Goal: Information Seeking & Learning: Learn about a topic

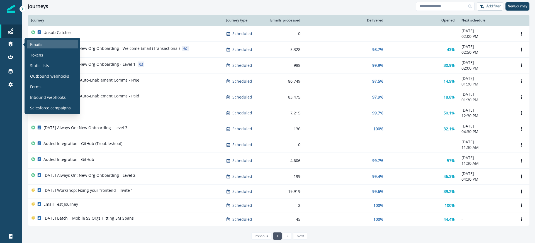
click at [43, 45] on div "Emails" at bounding box center [52, 44] width 51 height 8
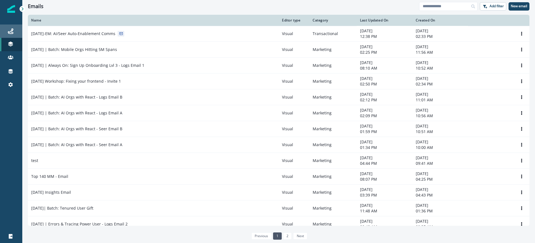
click at [7, 31] on div "Journeys" at bounding box center [11, 31] width 18 height 7
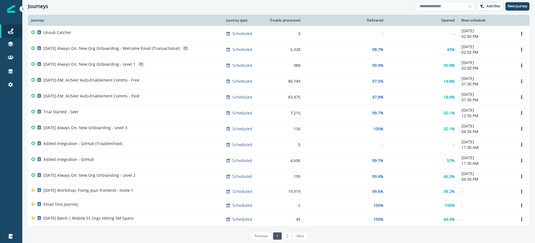
click at [166, 63] on div "[DATE] Always On: New Org Onboarding - Level 1" at bounding box center [125, 66] width 188 height 8
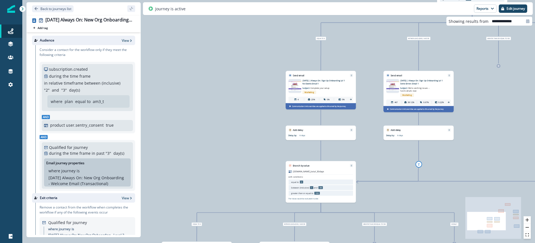
click at [397, 89] on img at bounding box center [392, 86] width 13 height 9
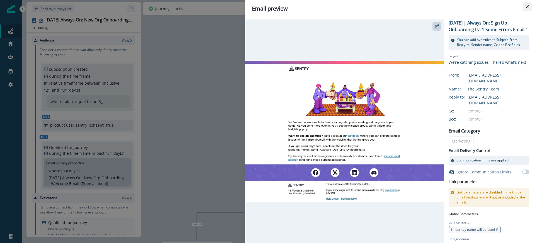
click at [530, 6] on button "Close" at bounding box center [527, 6] width 9 height 9
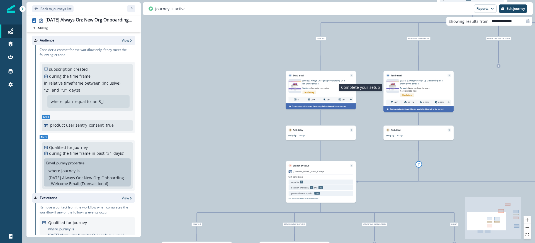
click at [315, 86] on p "Subject: Complete your setup" at bounding box center [319, 87] width 34 height 4
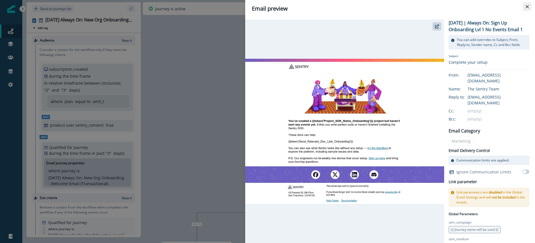
click at [526, 4] on button "Close" at bounding box center [527, 6] width 9 height 9
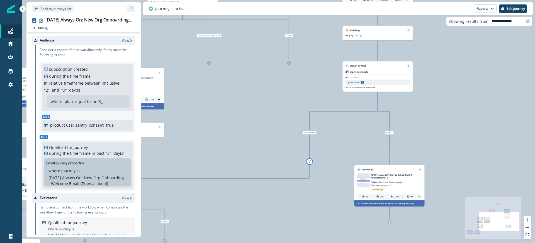
click at [396, 178] on p "[DATE] | Always On: Sign Up Onboarding Lvl 1 No project Email 2" at bounding box center [393, 177] width 44 height 6
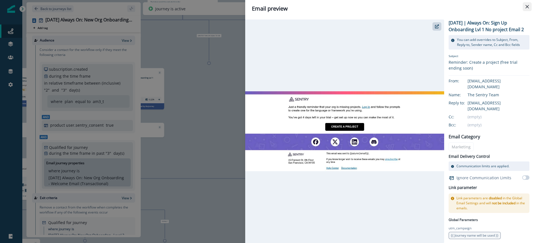
click at [523, 6] on button "Close" at bounding box center [527, 6] width 9 height 9
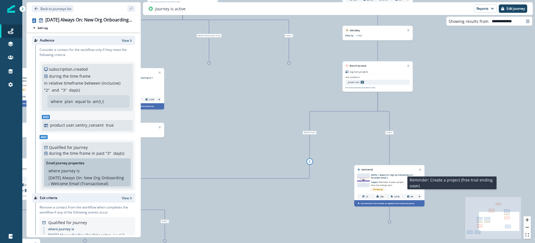
click at [392, 182] on span "Reminder: Create a project (free trial ending soon)" at bounding box center [387, 184] width 33 height 6
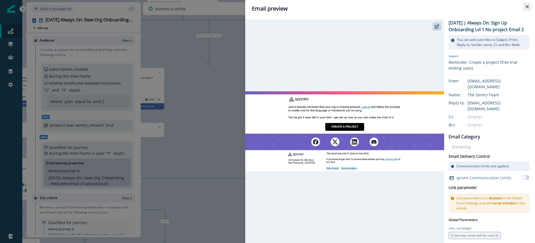
click at [525, 4] on button "Close" at bounding box center [527, 6] width 9 height 9
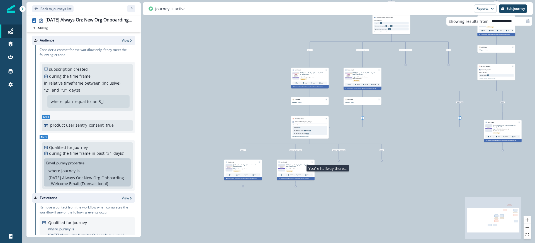
click at [294, 168] on p "Subject: You’re halfway there…" at bounding box center [295, 169] width 18 height 3
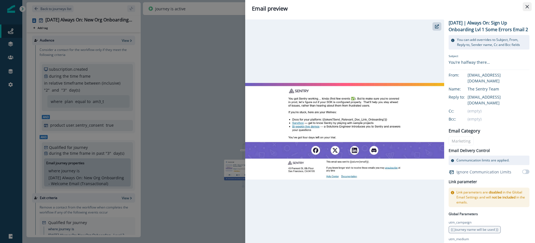
click at [529, 7] on button "Close" at bounding box center [527, 6] width 9 height 9
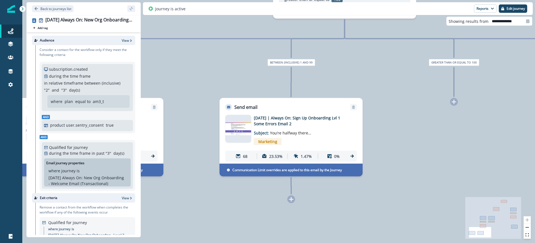
click at [236, 132] on img at bounding box center [239, 129] width 26 height 13
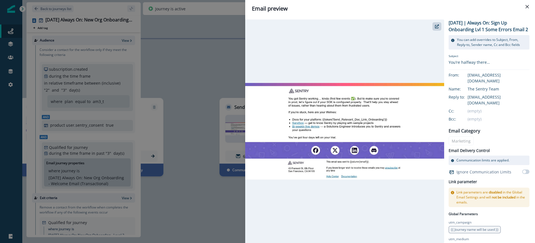
click at [203, 197] on div "Email preview [DATE] | Always On: Sign Up Onboarding Lvl 1 Some Errors Email 2 …" at bounding box center [267, 121] width 535 height 243
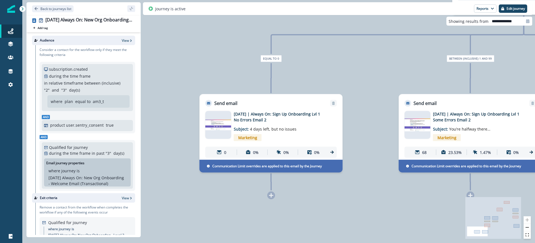
click at [233, 115] on div "[DATE] | Always On: Sign Up Onboarding Lvl 1 No Errors Email 2 Subject: 4 days …" at bounding box center [271, 134] width 132 height 47
click at [267, 119] on p "[DATE] | Always On: Sign Up Onboarding Lvl 1 No Errors Email 2" at bounding box center [278, 117] width 89 height 12
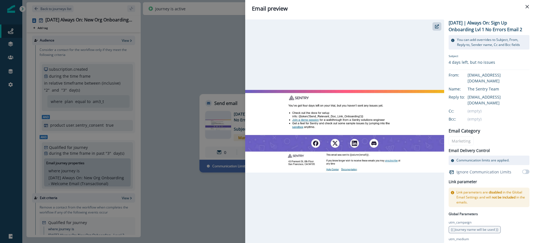
click at [219, 209] on div "Email preview [DATE] | Always On: Sign Up Onboarding Lvl 1 No Errors Email 2 Yo…" at bounding box center [267, 121] width 535 height 243
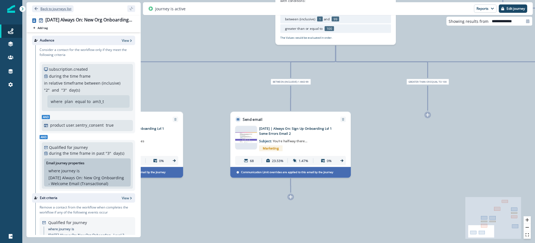
click at [48, 10] on p "Back to journeys list" at bounding box center [55, 8] width 31 height 5
